Goal: Task Accomplishment & Management: Use online tool/utility

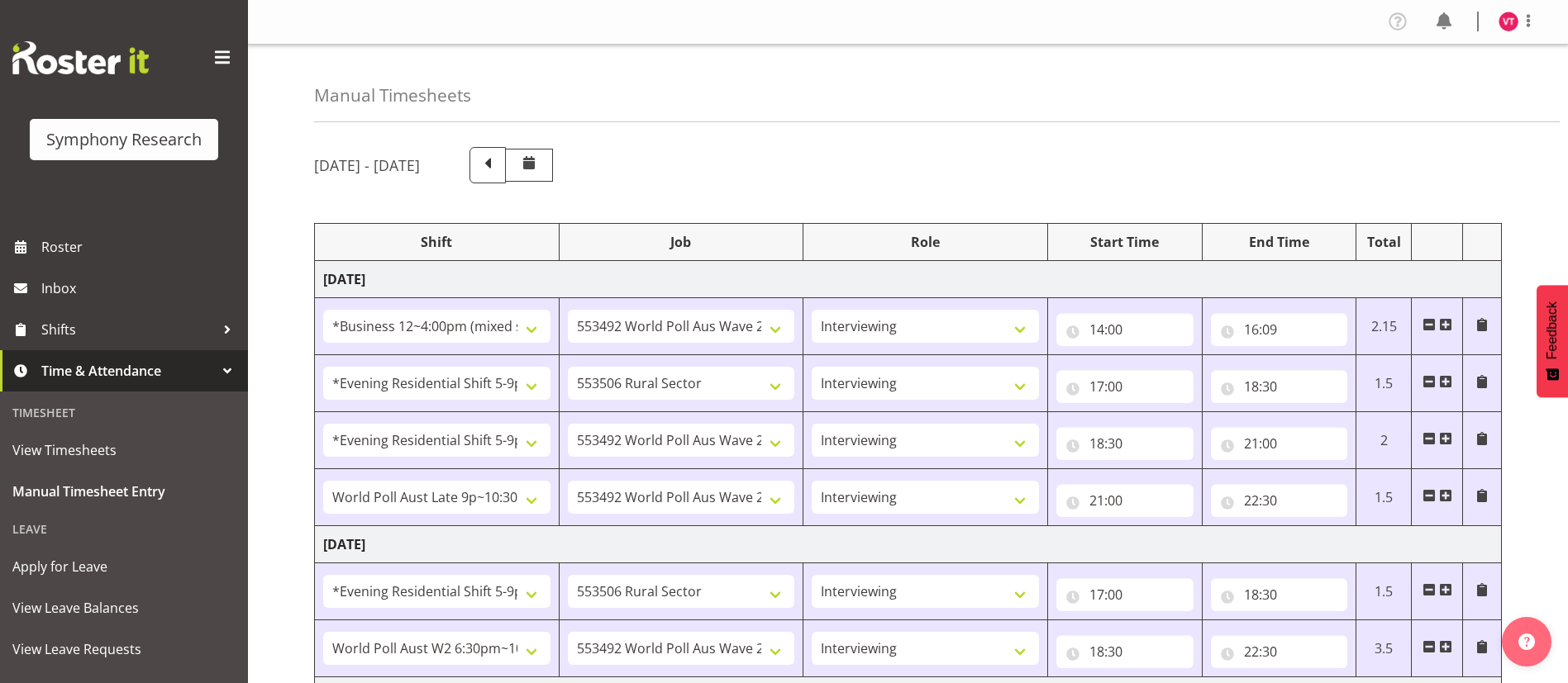
select select "81741"
select select "10499"
select select "47"
select select "48116"
select select "10587"
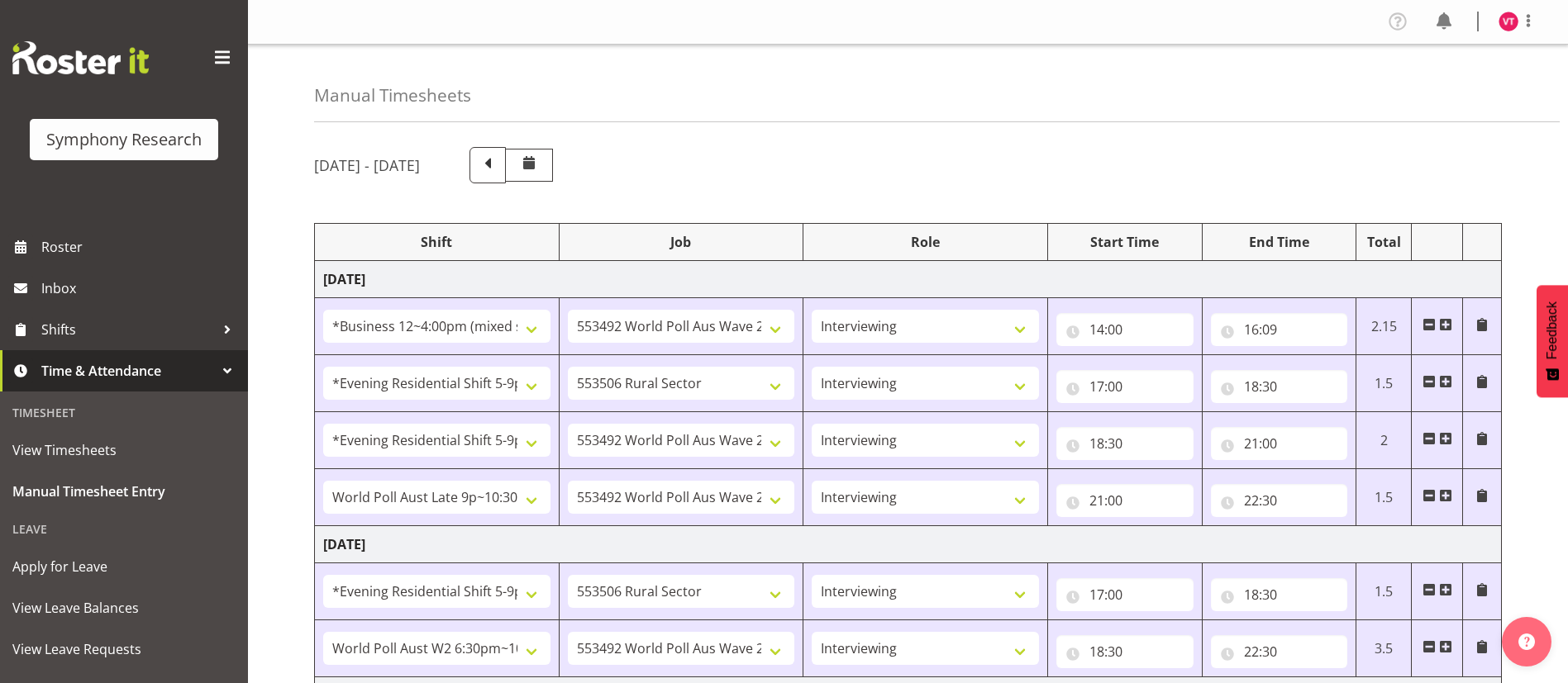
select select "47"
select select "48116"
select select "10499"
select select "47"
select select "57511"
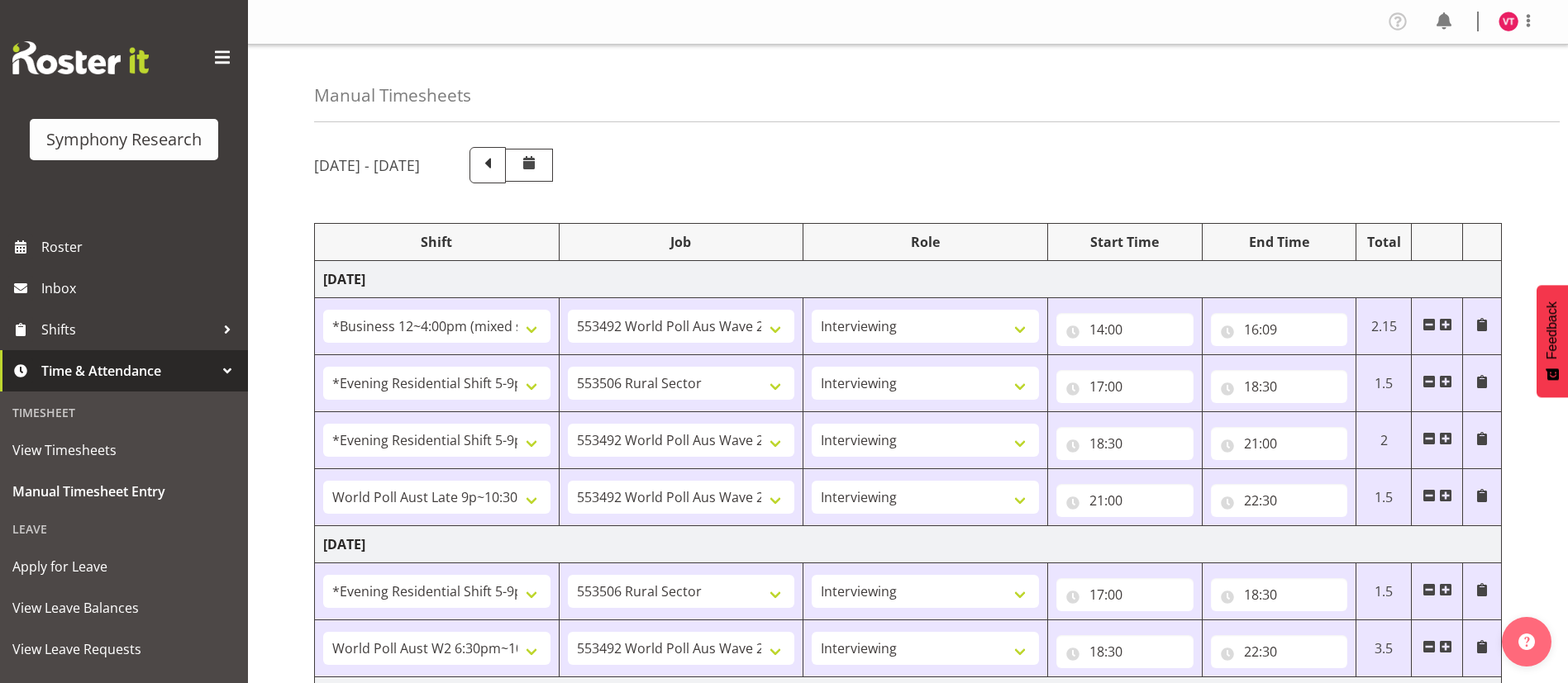
select select "10499"
select select "47"
select select "48116"
select select "10587"
select select "47"
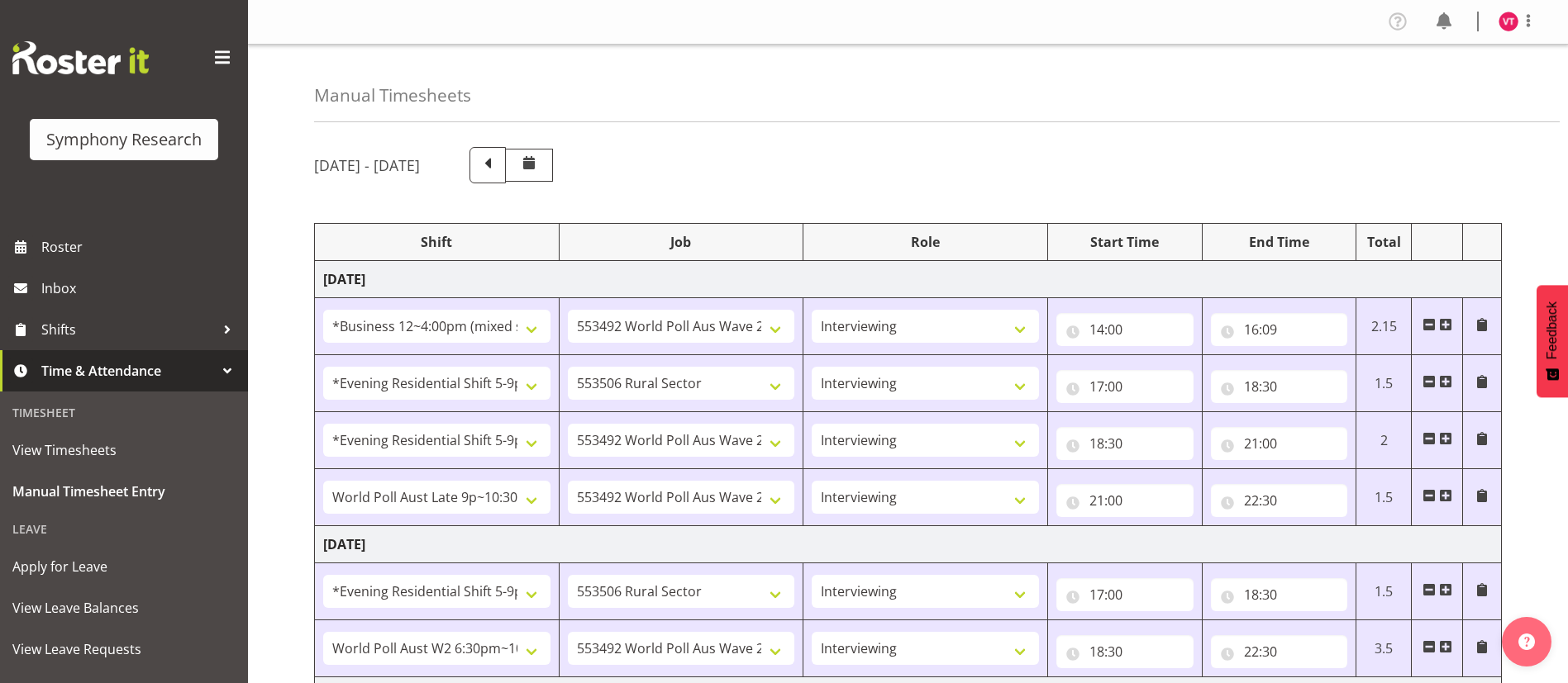
select select "56692"
select select "10499"
select select "47"
select select "81741"
select select "10587"
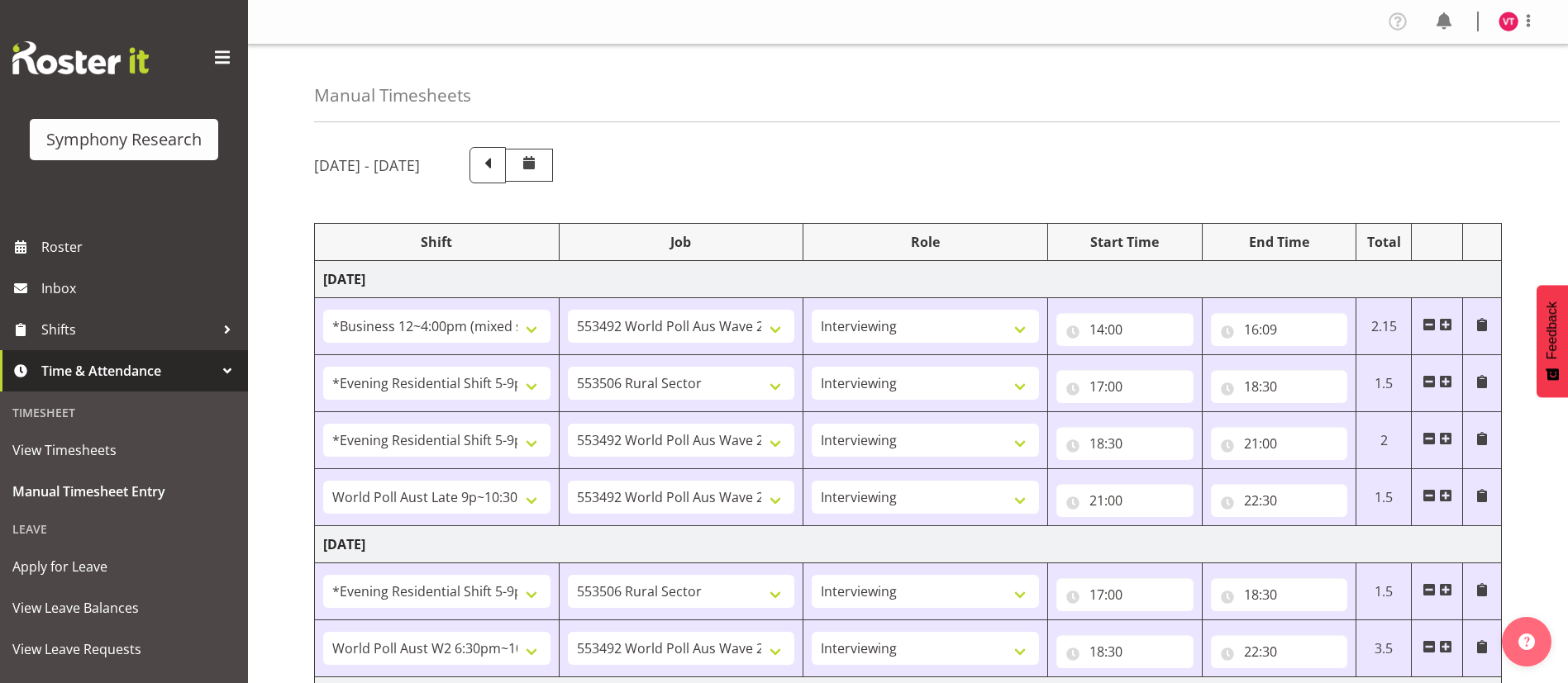
select select "47"
select select "48116"
select select "10587"
select select "47"
select select "56692"
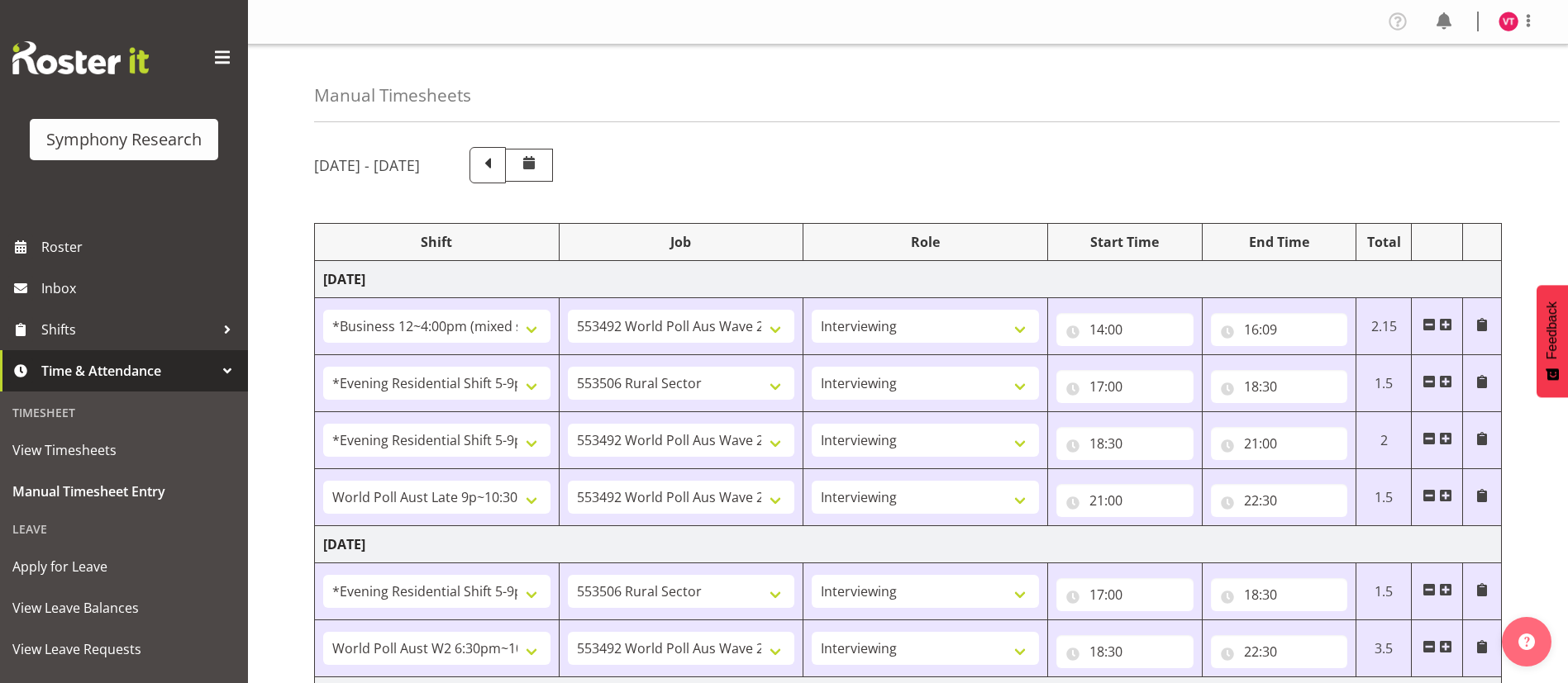
select select "10499"
select select "47"
select select "81741"
select select "10587"
select select "47"
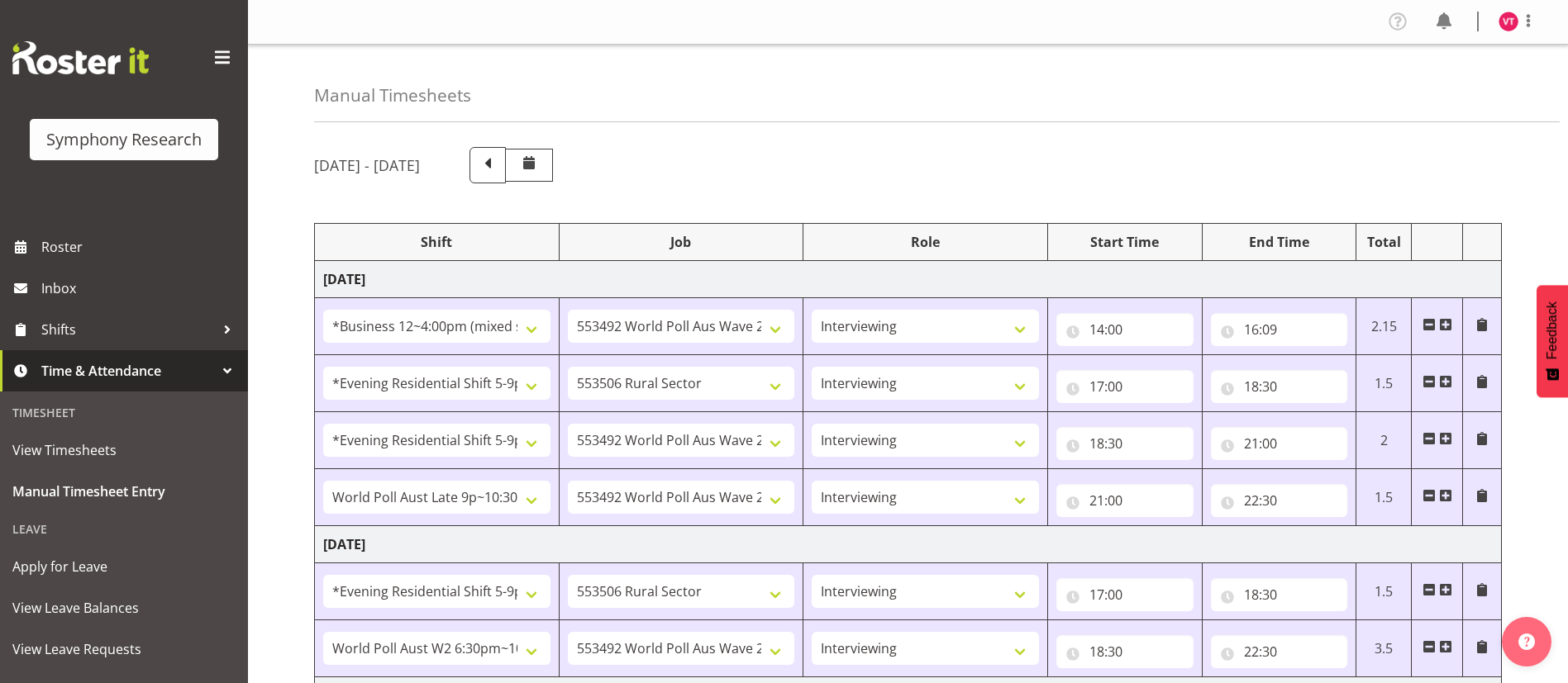
select select "48116"
select select "10587"
select select "47"
select select "56692"
select select "10499"
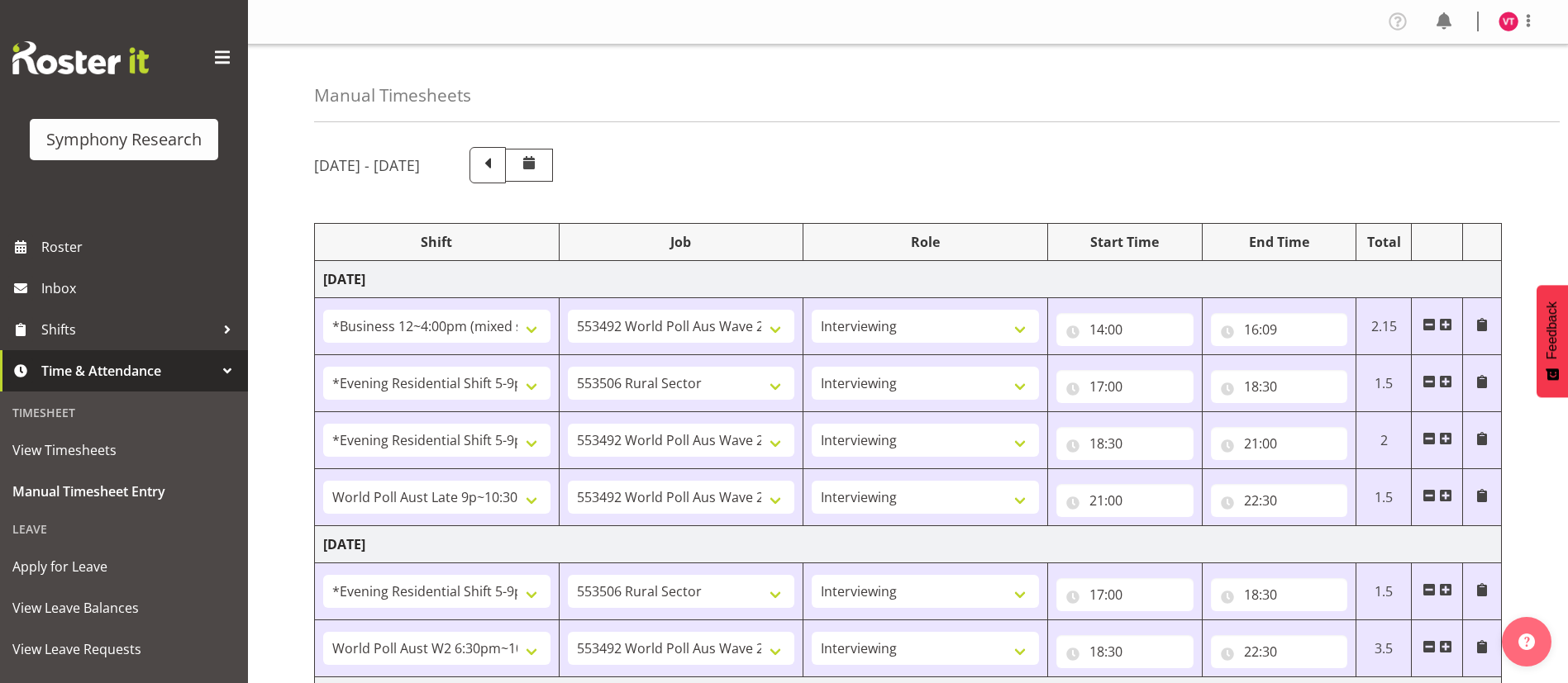
select select "47"
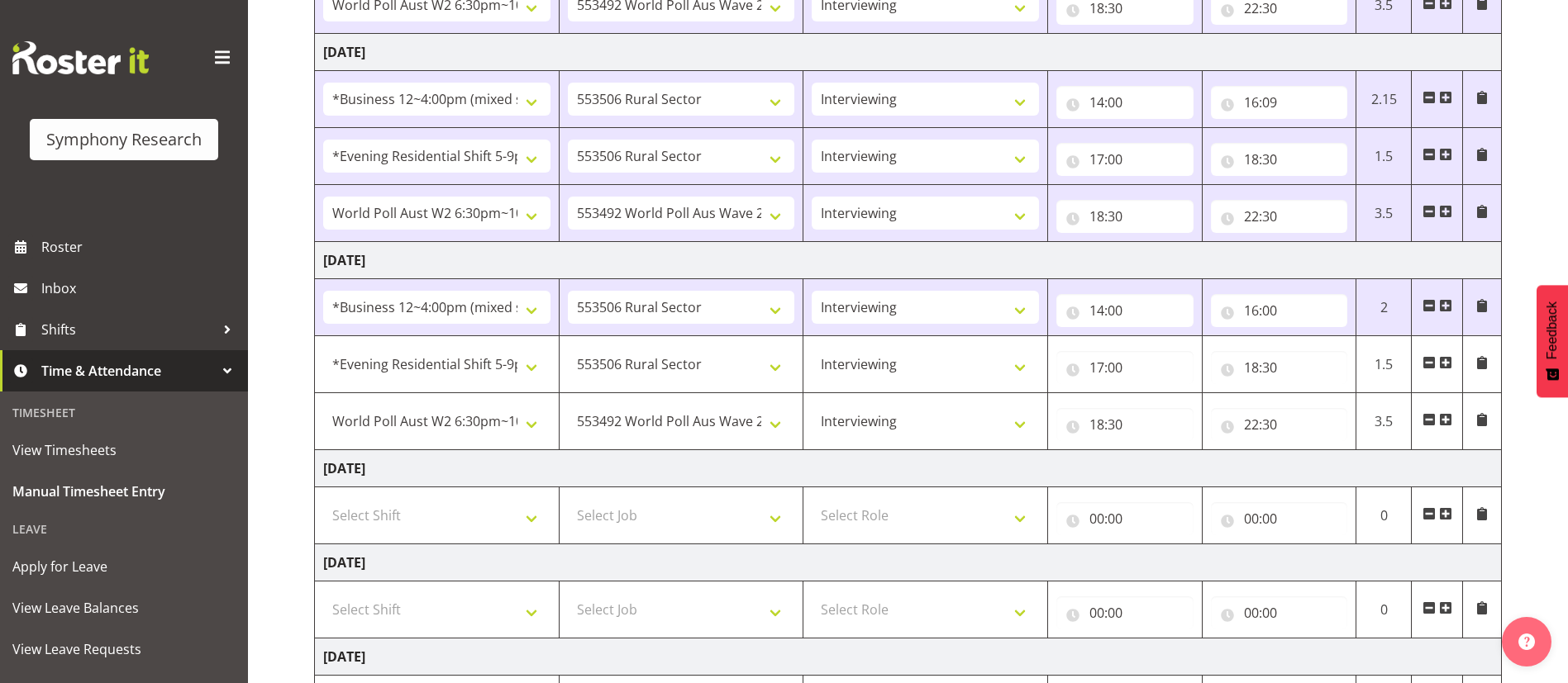
scroll to position [644, 0]
click at [1558, 152] on div "[DATE] - [DATE] Shift Job Role Start Time End Time Total [DATE] !!Weekend Resid…" at bounding box center [941, 158] width 1254 height 1334
